Goal: Task Accomplishment & Management: Use online tool/utility

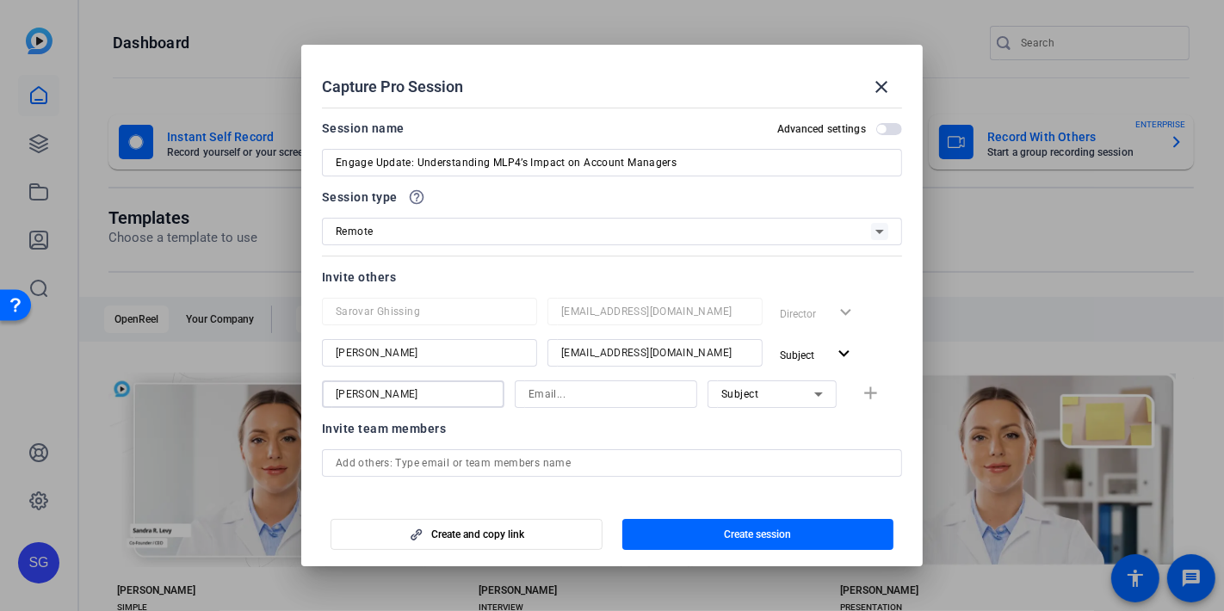
click at [581, 389] on input at bounding box center [606, 394] width 155 height 21
paste input "[PERSON_NAME][EMAIL_ADDRESS][DOMAIN_NAME]"
type input "[PERSON_NAME][EMAIL_ADDRESS][DOMAIN_NAME]"
click at [670, 430] on div "Invite team members" at bounding box center [612, 428] width 580 height 21
click at [863, 394] on mat-icon "add" at bounding box center [872, 394] width 22 height 22
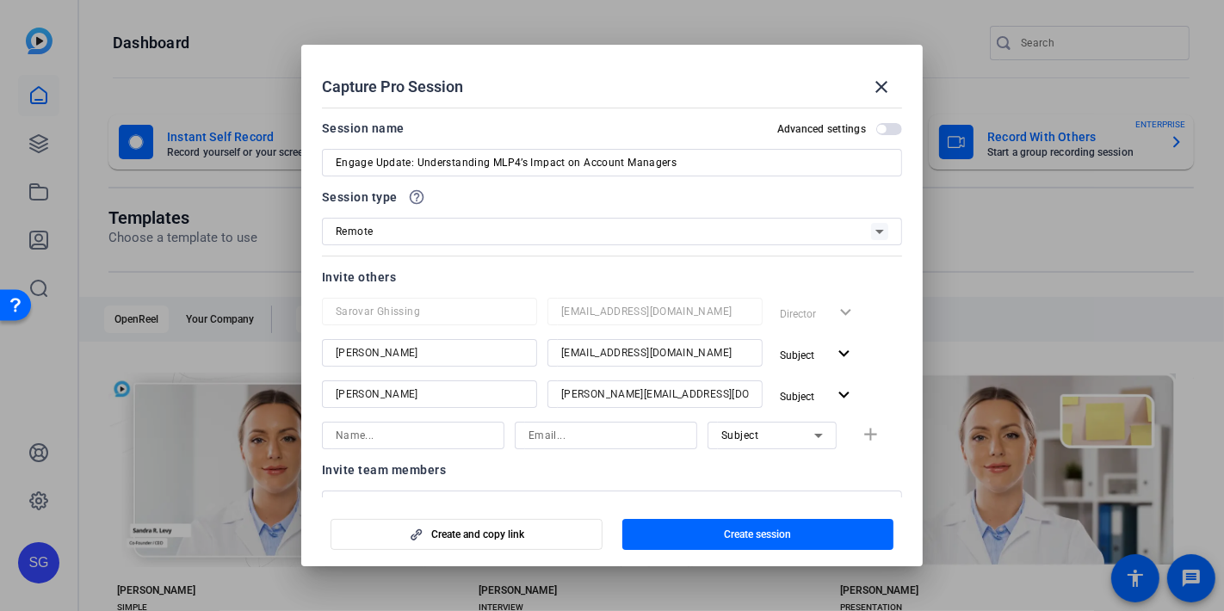
click at [391, 436] on input at bounding box center [413, 435] width 155 height 21
click at [346, 433] on input "[PERSON_NAME]" at bounding box center [413, 435] width 155 height 21
type input "[PERSON_NAME]"
click at [569, 439] on input at bounding box center [606, 435] width 155 height 21
click at [534, 436] on input at bounding box center [606, 435] width 155 height 21
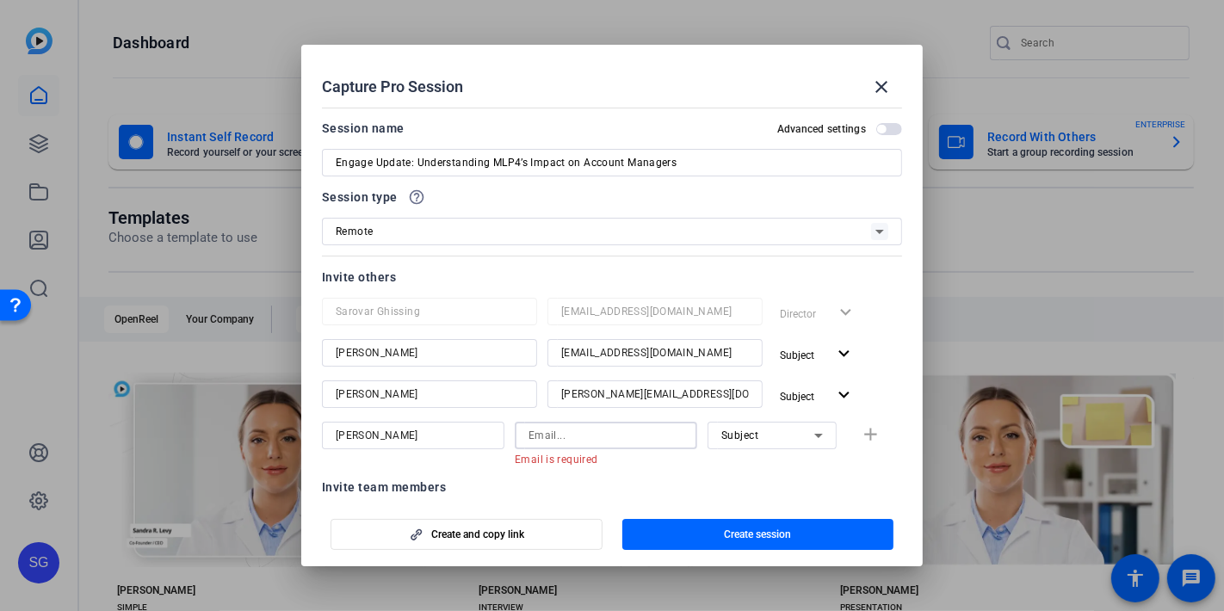
paste input "[PERSON_NAME][EMAIL_ADDRESS][DOMAIN_NAME]"
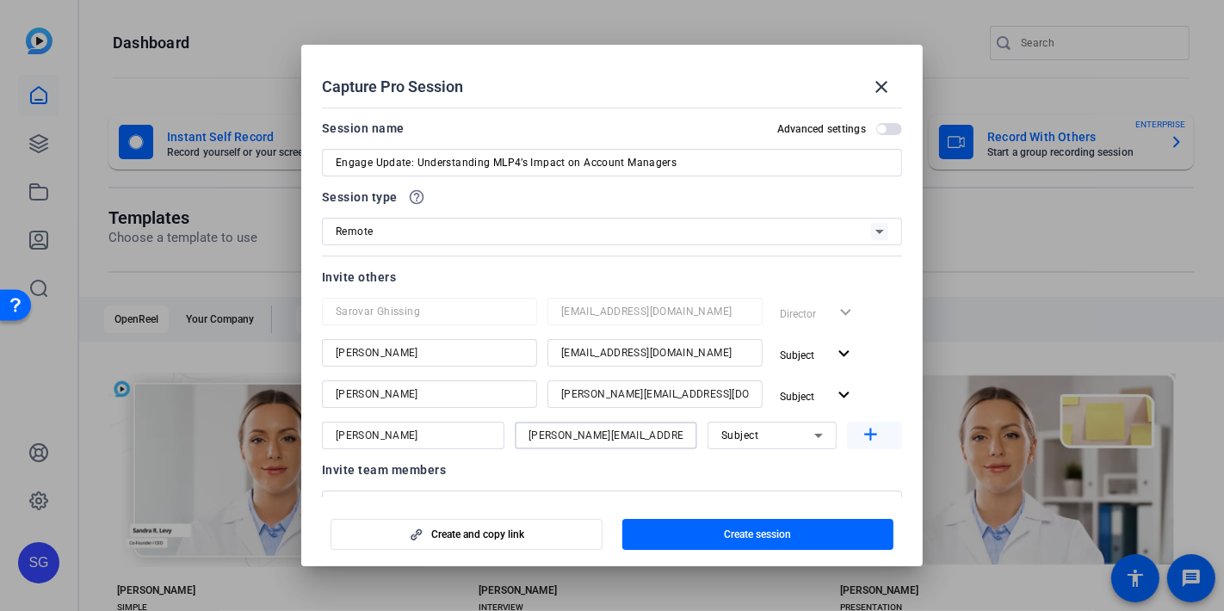
type input "[PERSON_NAME][EMAIL_ADDRESS][DOMAIN_NAME]"
click at [868, 441] on mat-icon "add" at bounding box center [872, 435] width 22 height 22
click at [435, 478] on input at bounding box center [413, 477] width 155 height 21
type input "Faryar B"
click at [417, 437] on input "[PERSON_NAME]" at bounding box center [430, 435] width 188 height 21
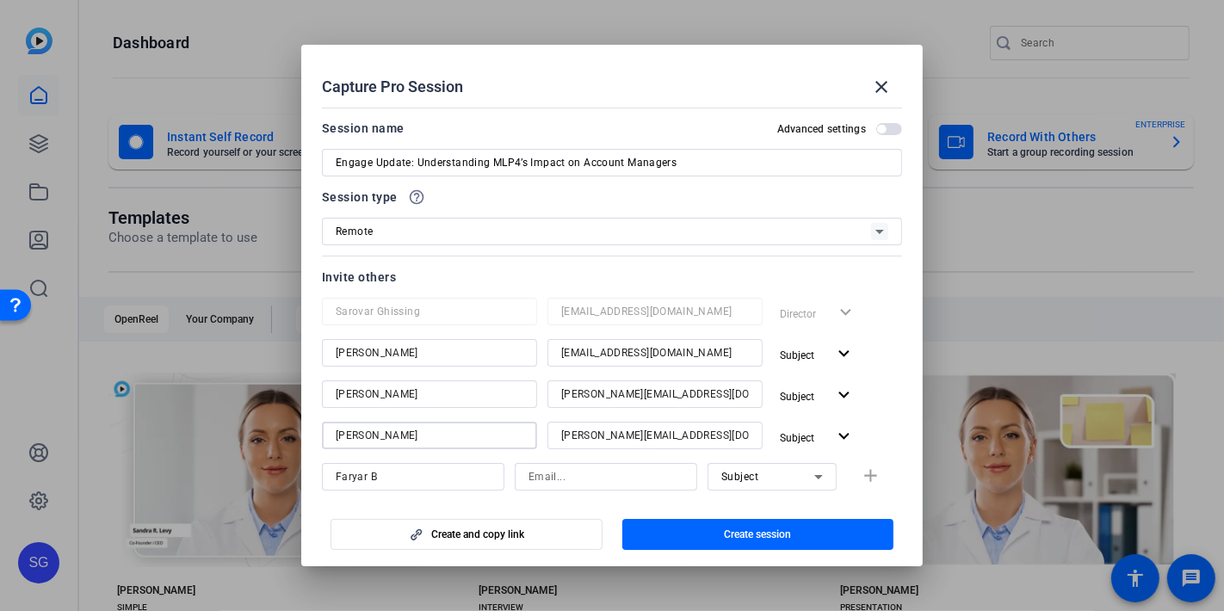
type input "[PERSON_NAME]"
click at [395, 478] on input "Faryar B" at bounding box center [413, 477] width 155 height 21
click at [413, 482] on input "[PERSON_NAME]" at bounding box center [413, 477] width 155 height 21
drag, startPoint x: 435, startPoint y: 476, endPoint x: 251, endPoint y: 473, distance: 183.4
click at [251, 473] on div "Capture Pro Session close Session name Advanced settings Engage Update: Underst…" at bounding box center [612, 305] width 1224 height 611
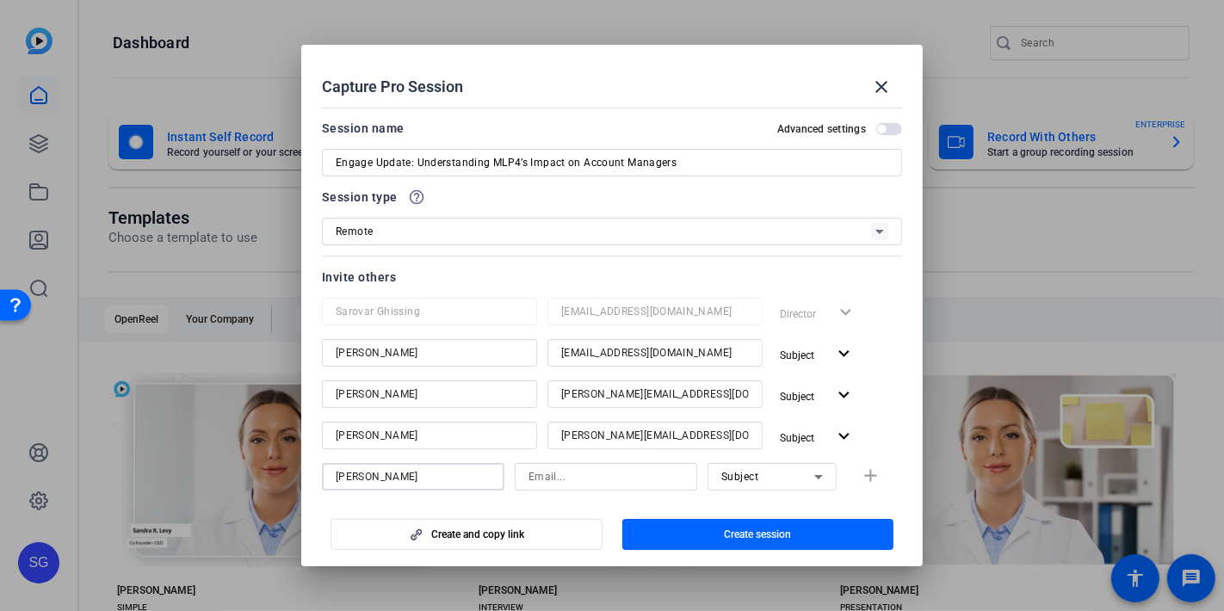
click at [453, 470] on input "[PERSON_NAME]" at bounding box center [413, 477] width 155 height 21
drag, startPoint x: 430, startPoint y: 473, endPoint x: 332, endPoint y: 483, distance: 97.7
click at [301, 471] on mat-dialog-content "Session name Advanced settings Engage Update: Understanding MLP4’s Impact on Ac…" at bounding box center [611, 300] width 621 height 398
type input "[PERSON_NAME]"
click at [555, 474] on input at bounding box center [606, 477] width 155 height 21
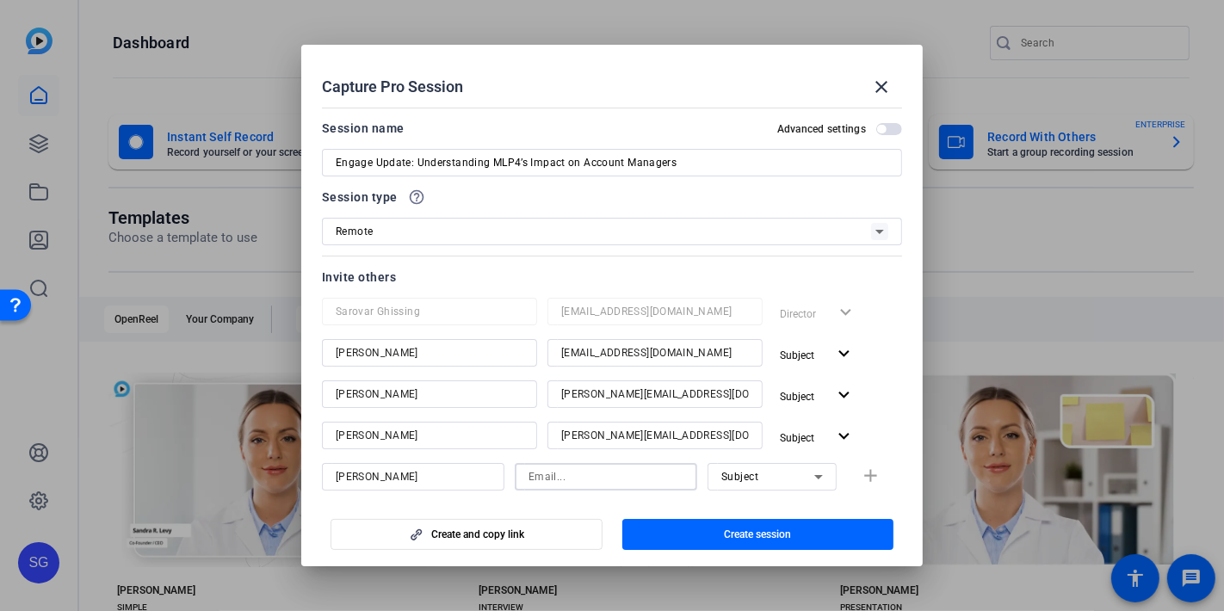
paste input "[EMAIL_ADDRESS][DOMAIN_NAME]"
type input "[EMAIL_ADDRESS][DOMAIN_NAME]"
click at [865, 484] on mat-icon "add" at bounding box center [872, 477] width 22 height 22
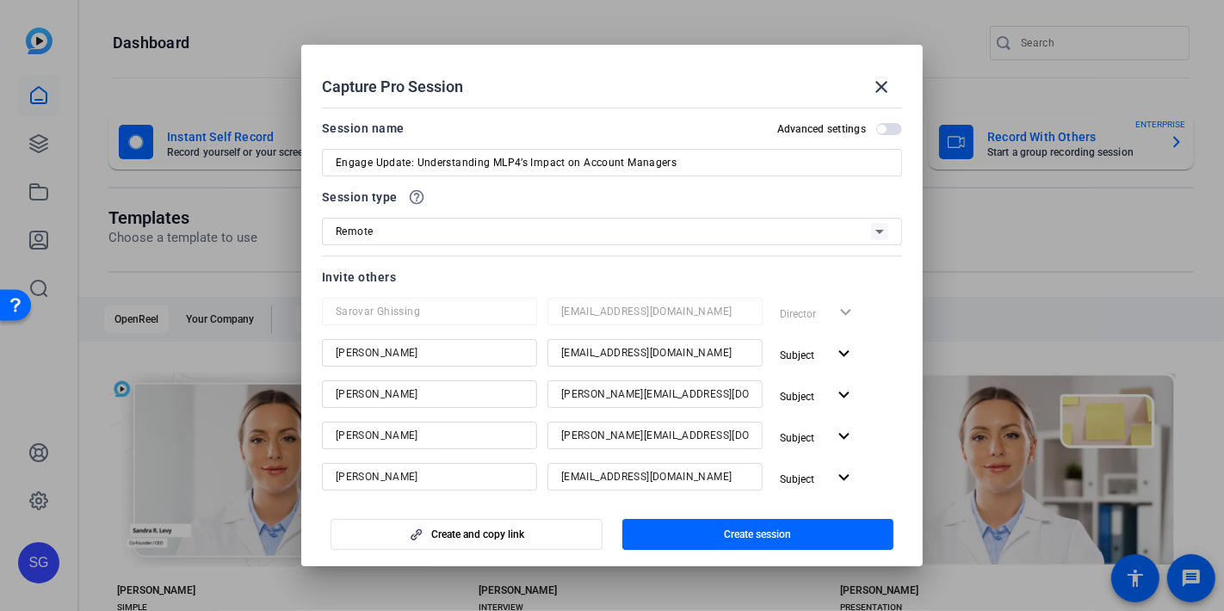
click at [890, 350] on div "Subject expand_more" at bounding box center [837, 354] width 129 height 31
click at [736, 538] on span "Create session" at bounding box center [757, 535] width 67 height 14
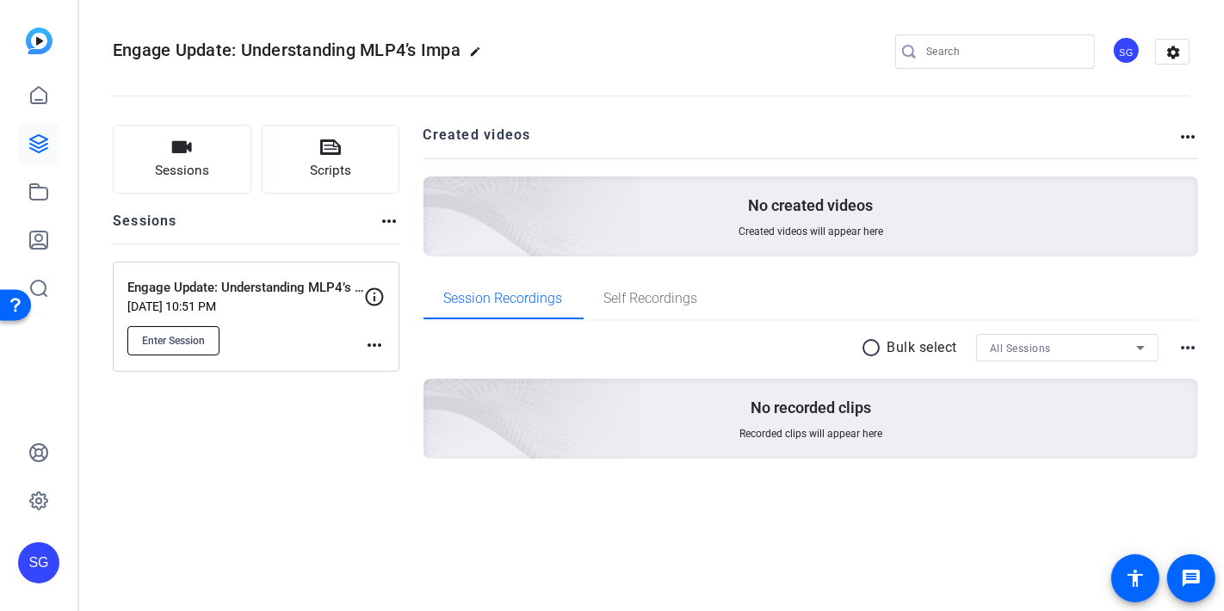
click at [164, 345] on span "Enter Session" at bounding box center [173, 341] width 63 height 14
click at [40, 141] on icon at bounding box center [38, 143] width 21 height 21
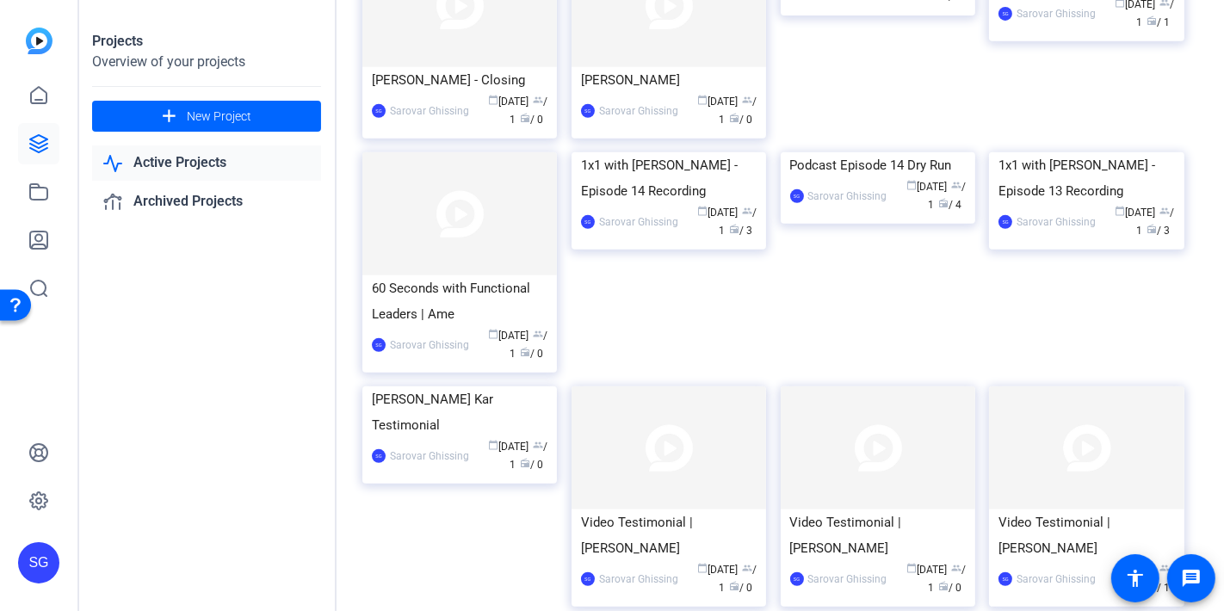
scroll to position [644, 0]
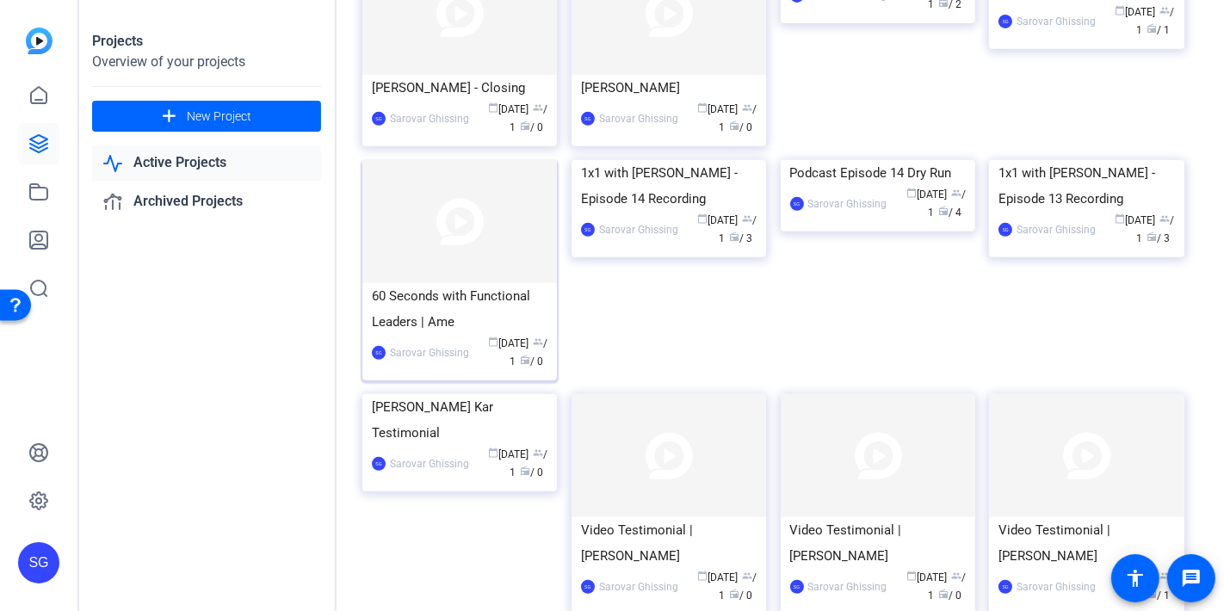
click at [483, 257] on img at bounding box center [459, 221] width 195 height 123
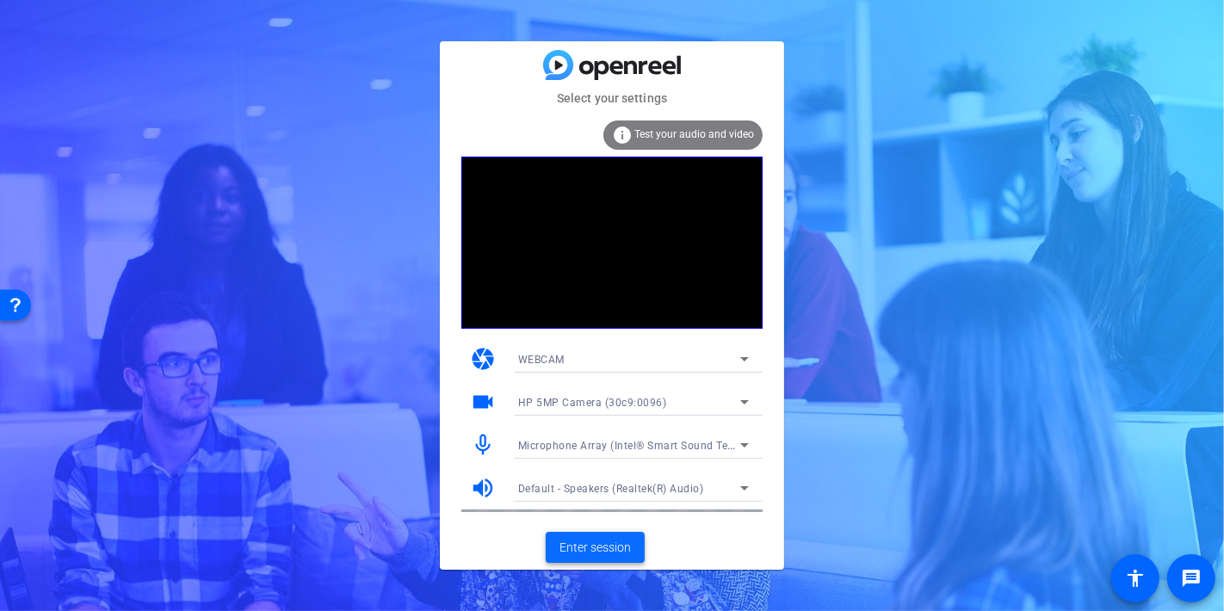
click at [584, 550] on span "Enter session" at bounding box center [595, 548] width 71 height 18
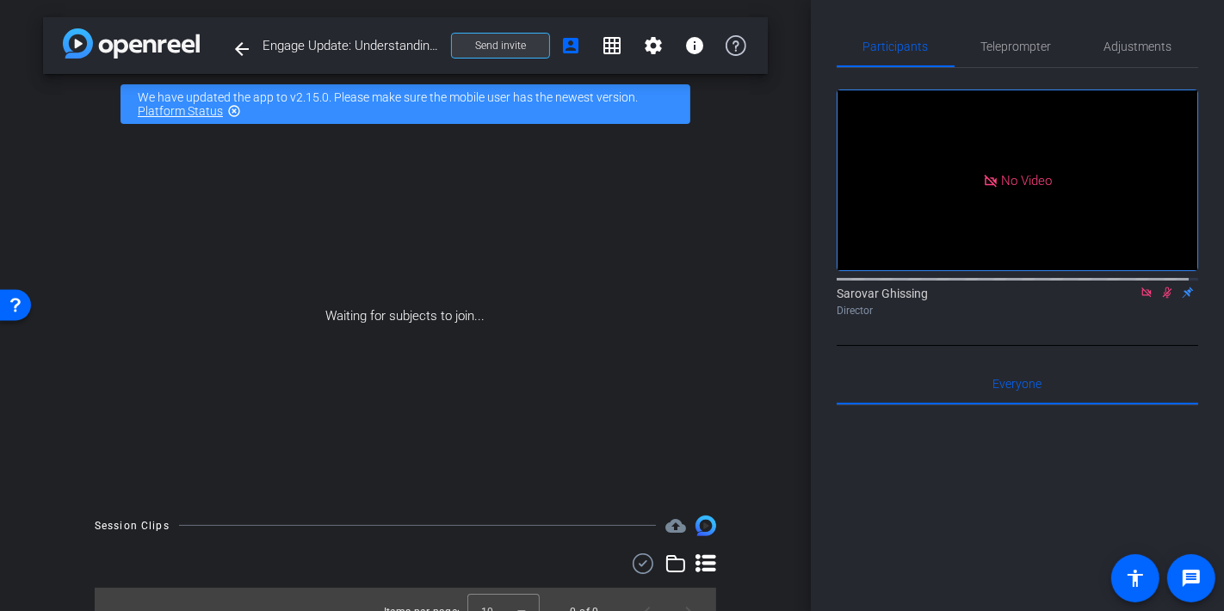
click at [489, 45] on span "Send invite" at bounding box center [500, 46] width 51 height 14
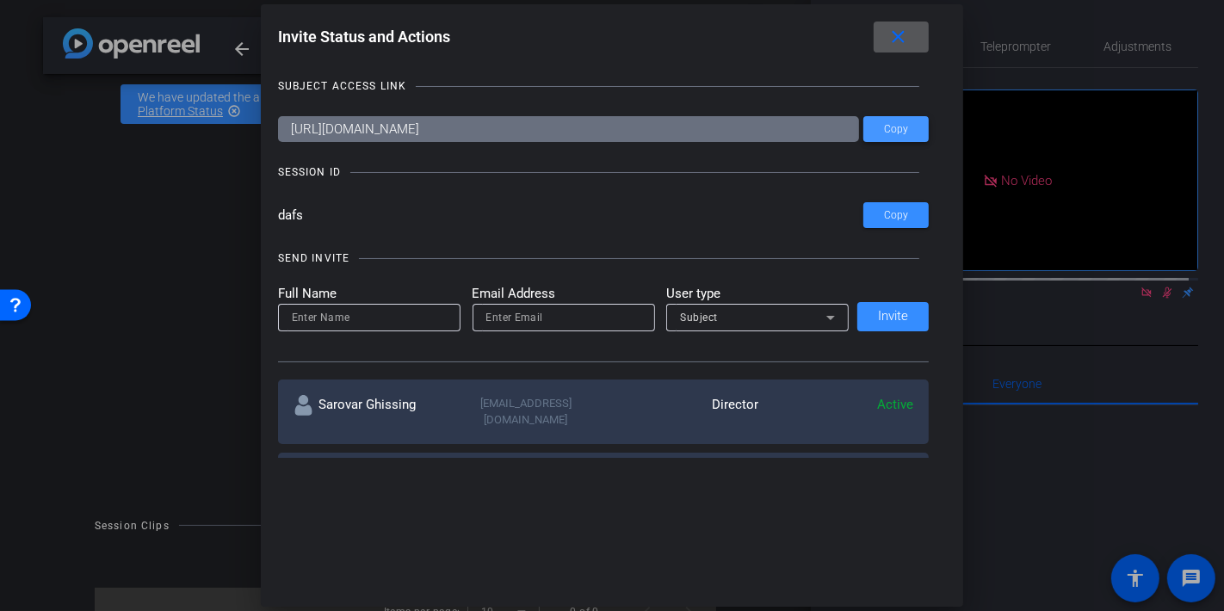
click at [885, 134] on span "Copy" at bounding box center [896, 129] width 24 height 13
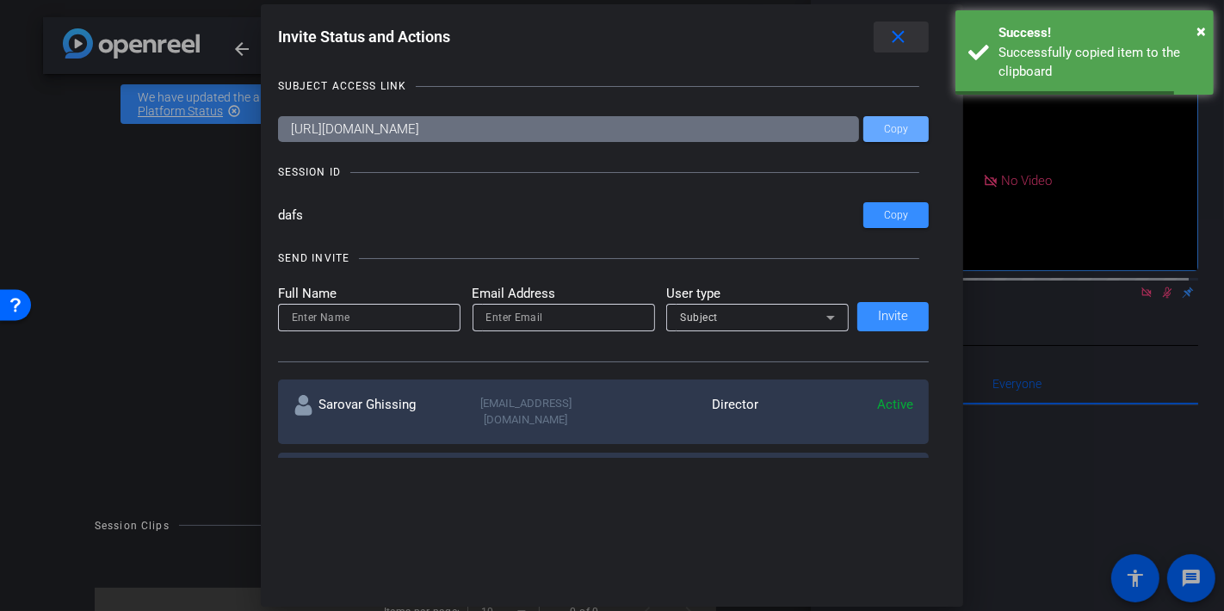
drag, startPoint x: 906, startPoint y: 35, endPoint x: 669, endPoint y: 133, distance: 255.9
click at [906, 35] on mat-icon "close" at bounding box center [898, 38] width 22 height 22
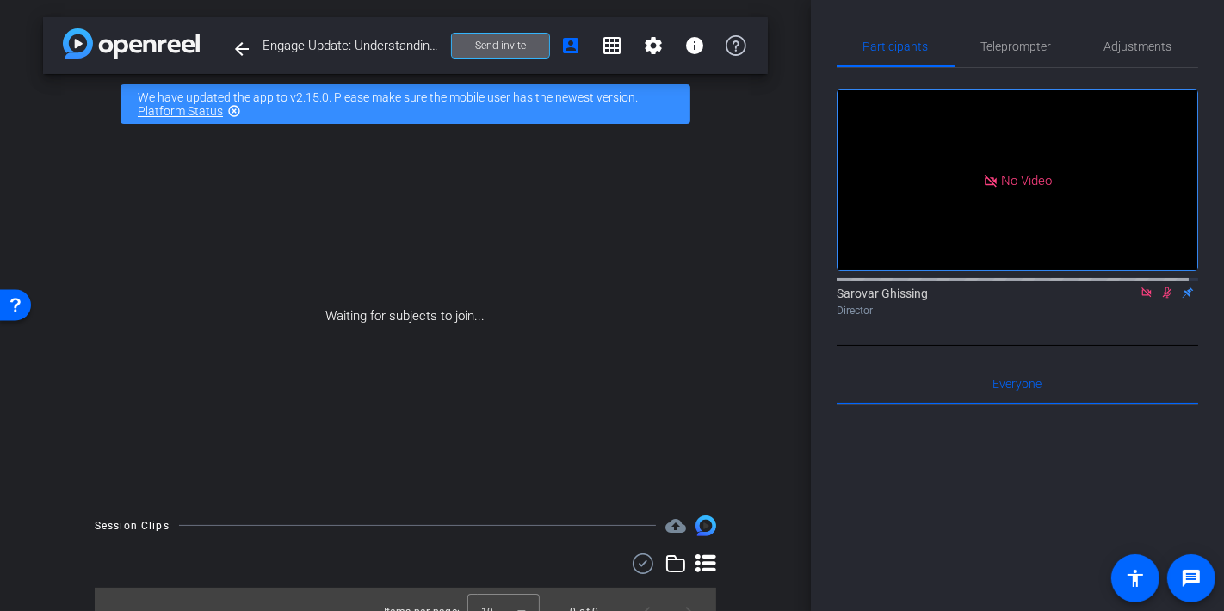
click at [1141, 297] on icon at bounding box center [1145, 292] width 9 height 9
click at [1142, 299] on icon at bounding box center [1146, 293] width 9 height 11
click at [1140, 299] on icon at bounding box center [1147, 293] width 14 height 12
click at [1119, 299] on icon at bounding box center [1126, 293] width 14 height 12
click at [625, 276] on div "Waiting for subjects to join..." at bounding box center [405, 316] width 725 height 364
